Goal: Task Accomplishment & Management: Manage account settings

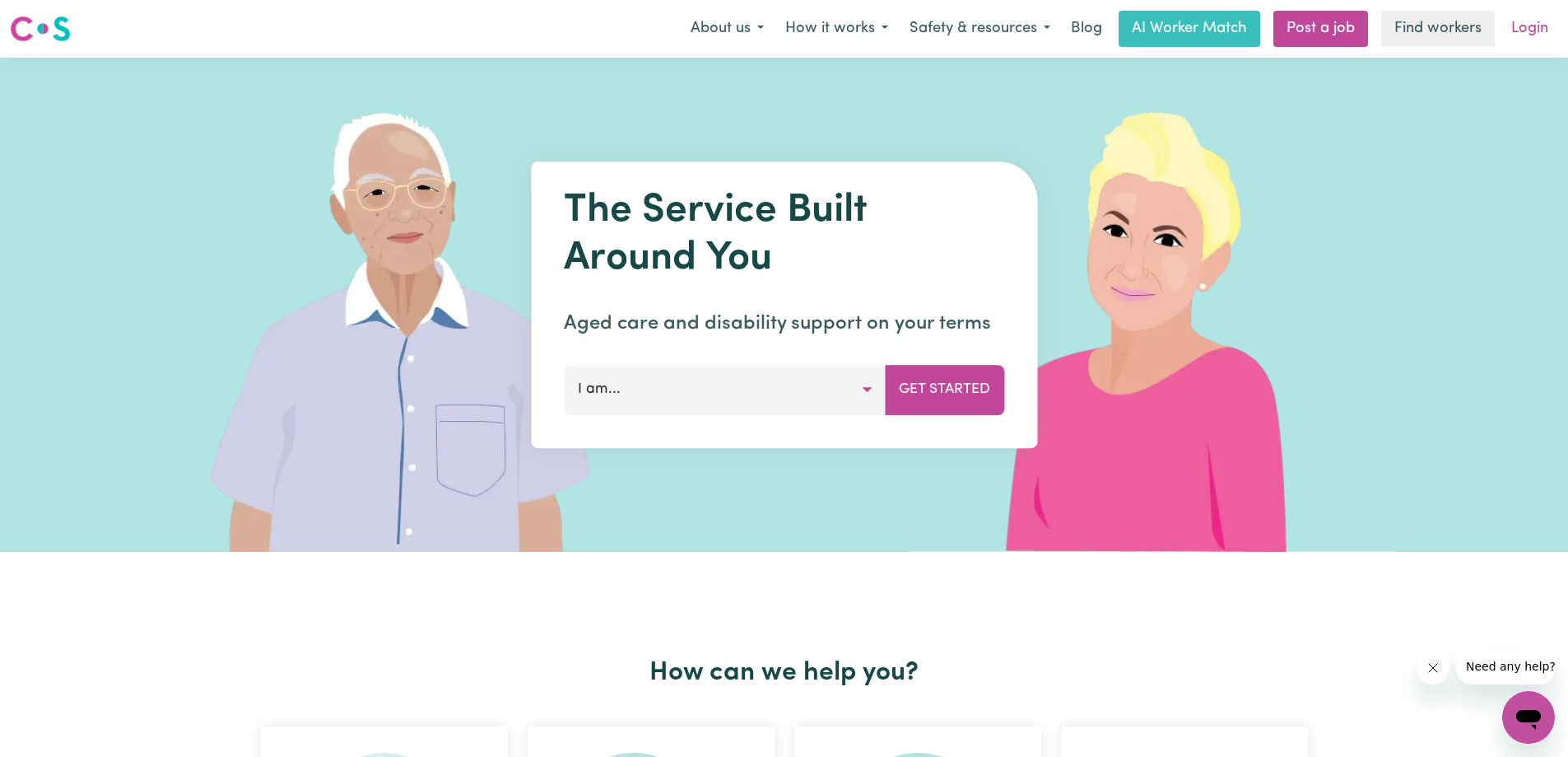
click at [1544, 33] on link "Login" at bounding box center [1529, 29] width 57 height 36
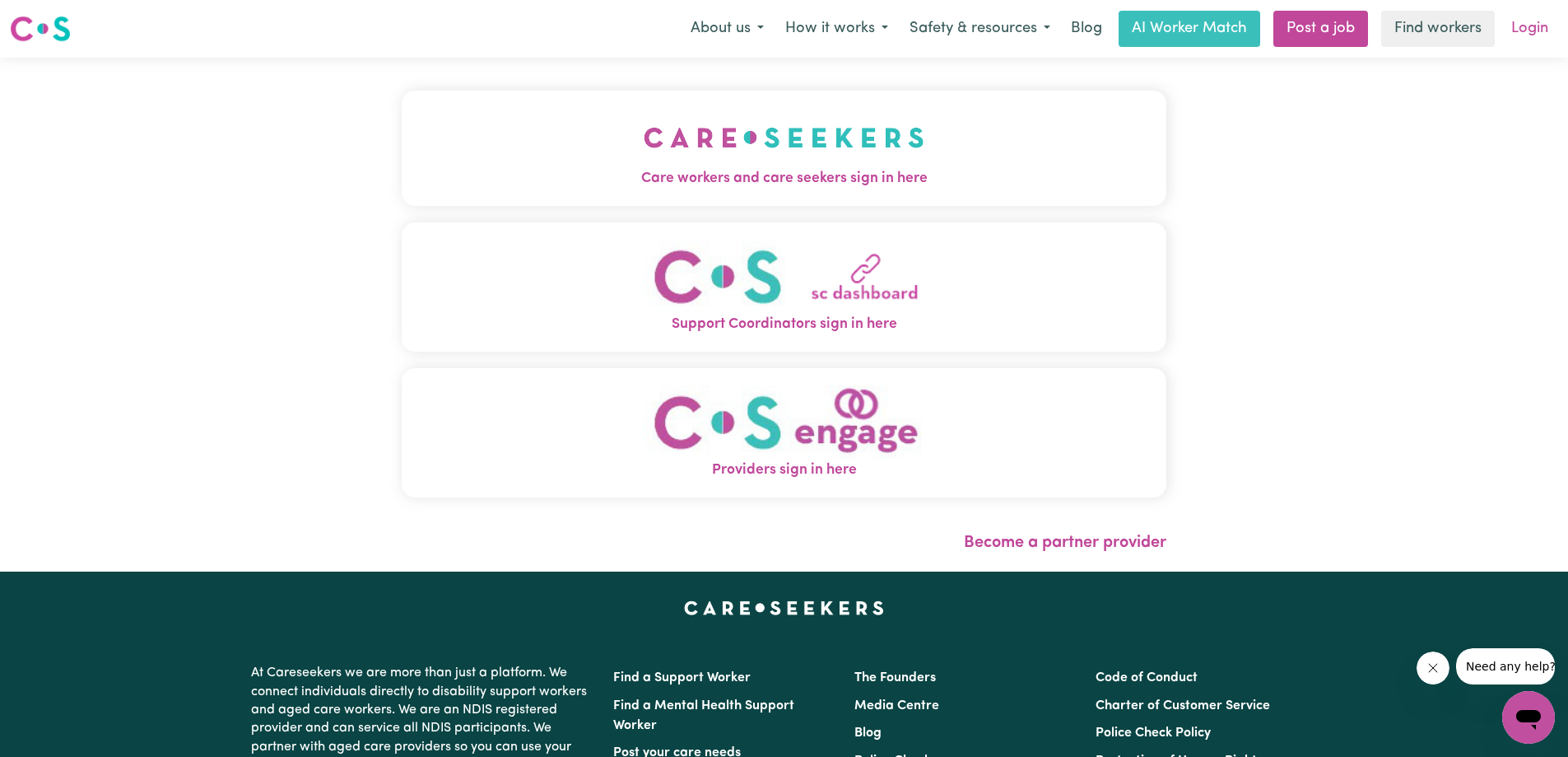
click at [1529, 37] on link "Login" at bounding box center [1529, 29] width 57 height 36
click at [824, 445] on img "Providers sign in here" at bounding box center [784, 422] width 281 height 75
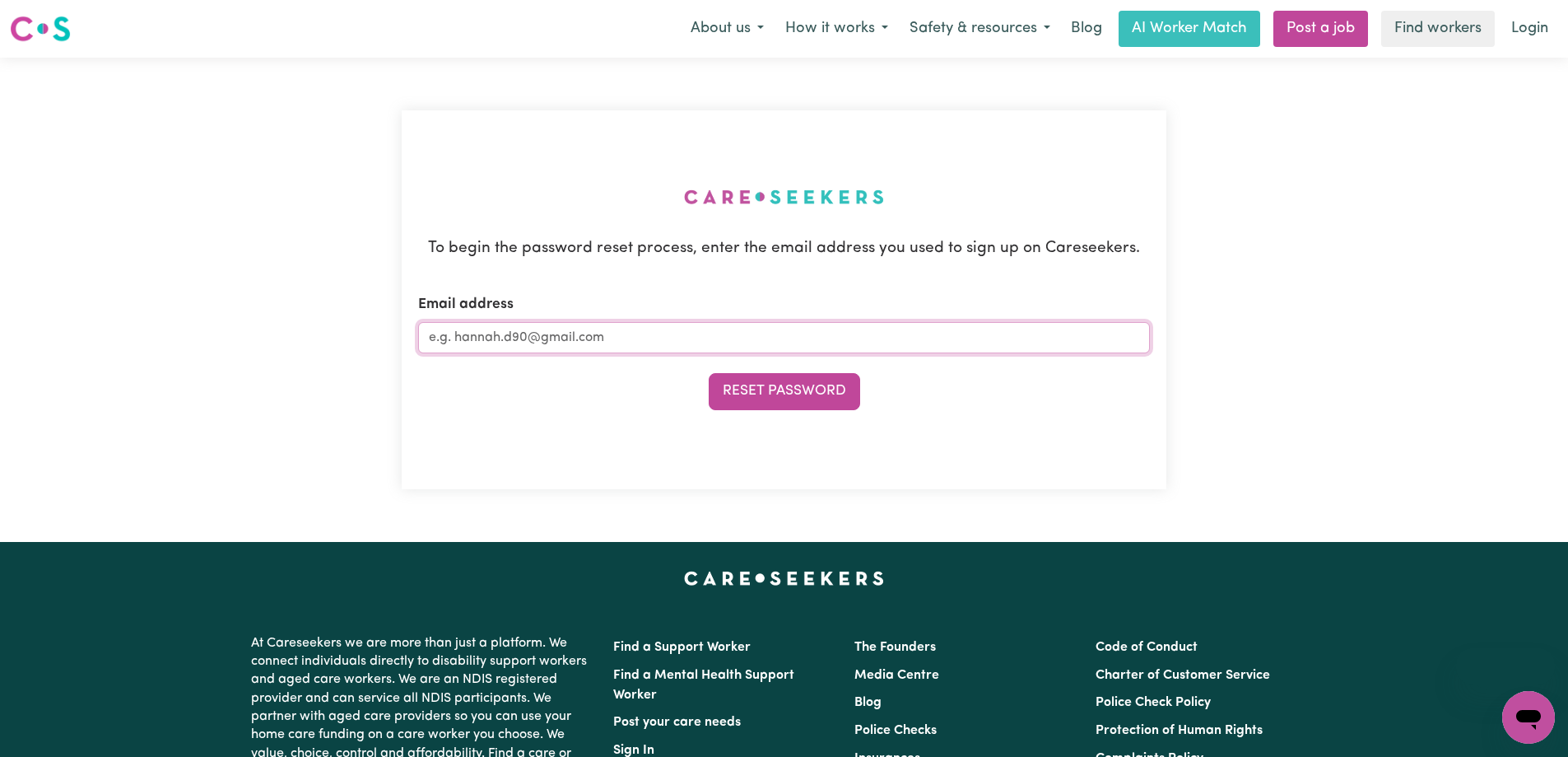
click at [644, 333] on input "Email address" at bounding box center [784, 338] width 732 height 32
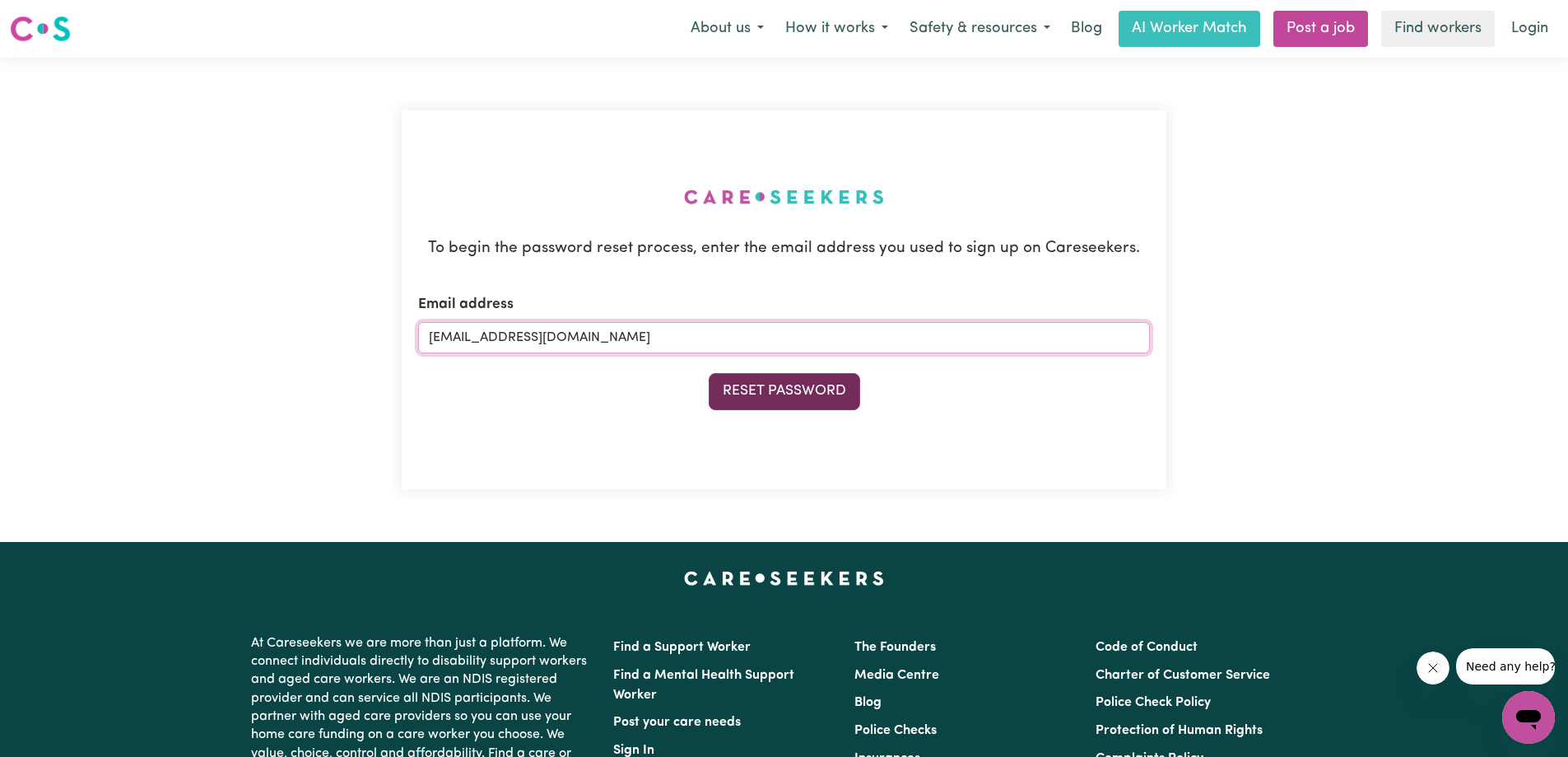
type input "[EMAIL_ADDRESS][DOMAIN_NAME]"
click at [749, 387] on button "Reset Password" at bounding box center [784, 391] width 152 height 36
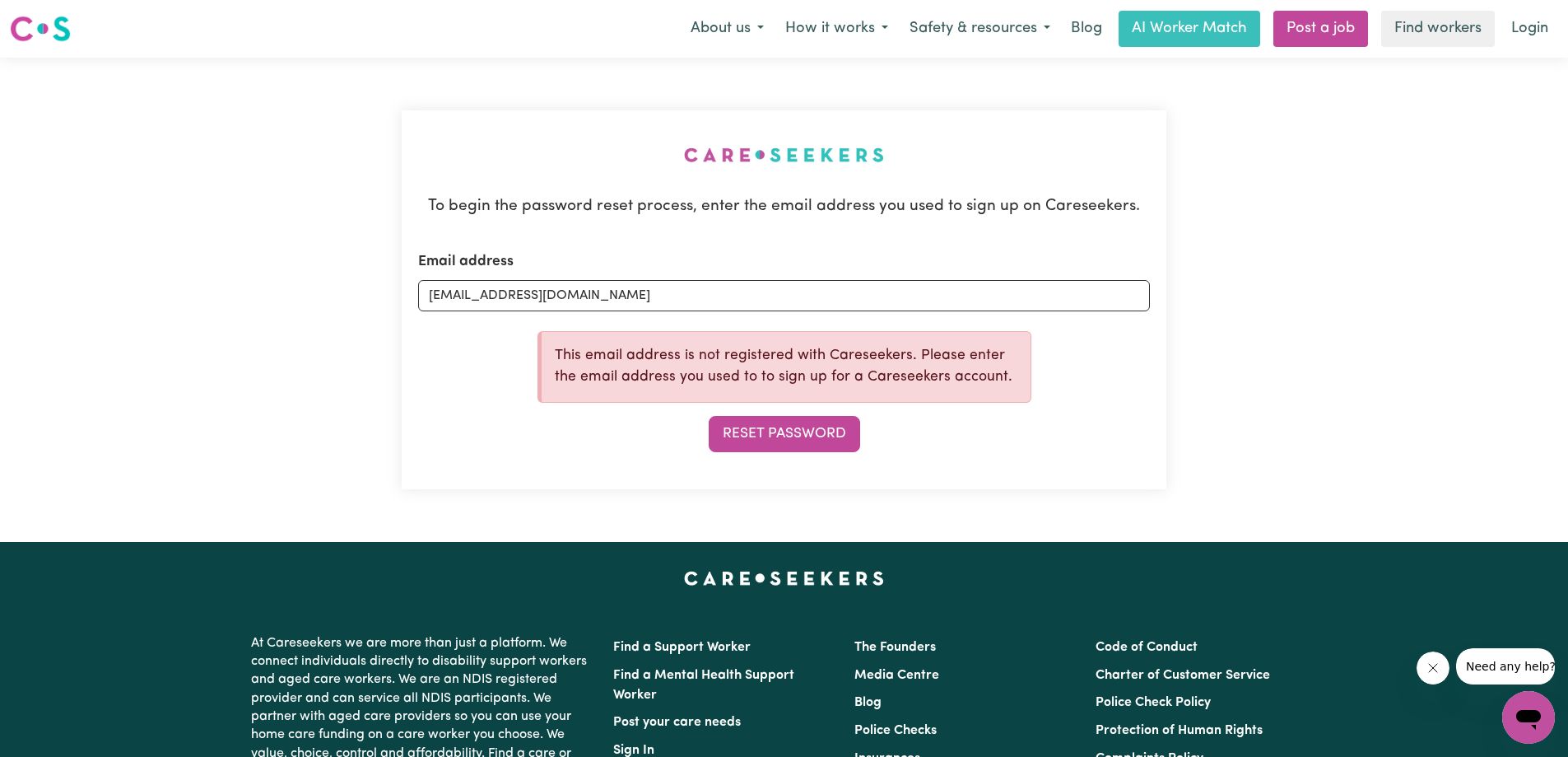
click at [1004, 417] on div "Reset Password" at bounding box center [784, 434] width 732 height 36
